Goal: Task Accomplishment & Management: Use online tool/utility

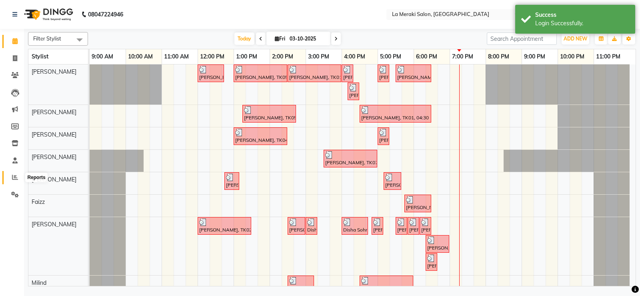
click at [14, 174] on icon at bounding box center [15, 177] width 6 height 6
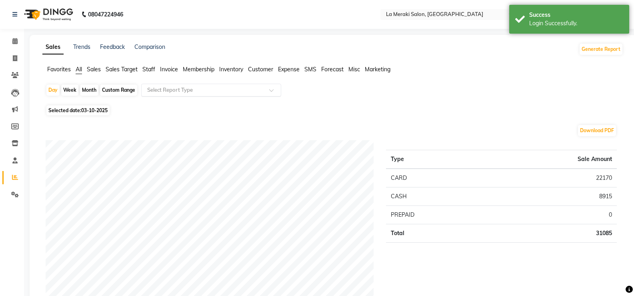
click at [191, 90] on input "text" at bounding box center [203, 90] width 115 height 8
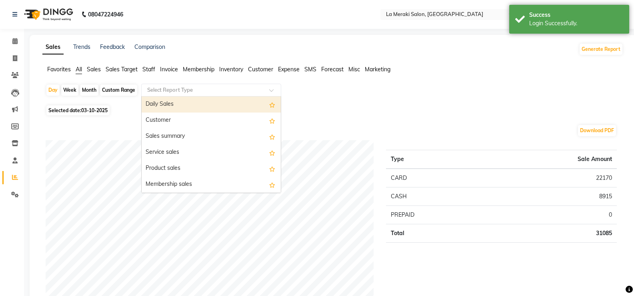
click at [179, 101] on div "Daily Sales" at bounding box center [211, 104] width 139 height 16
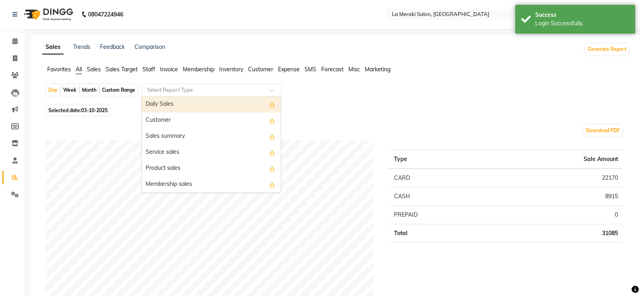
select select "full_report"
select select "csv"
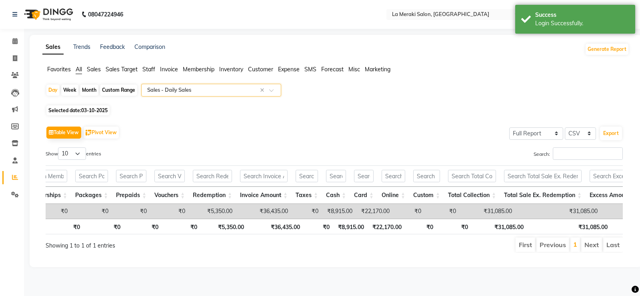
scroll to position [0, 238]
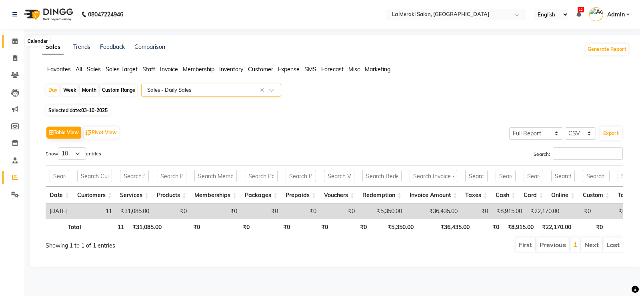
click at [16, 41] on icon at bounding box center [14, 41] width 5 height 6
